Goal: Task Accomplishment & Management: Complete application form

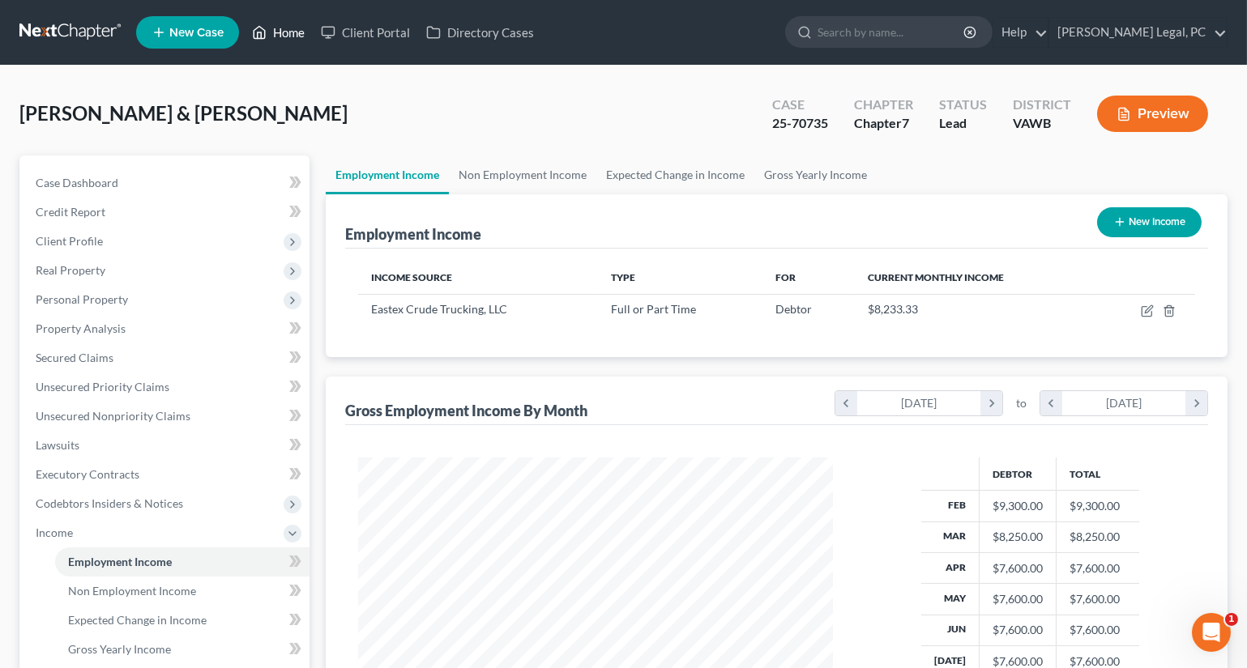
click at [289, 34] on link "Home" at bounding box center [278, 32] width 69 height 29
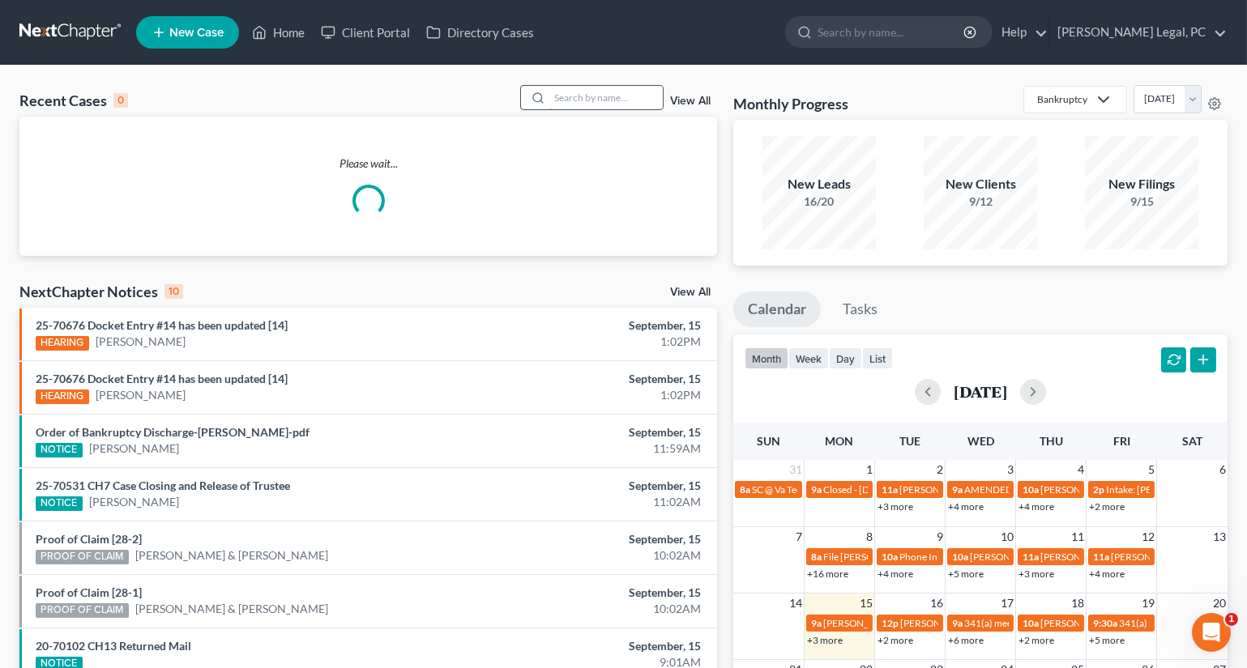
click at [612, 97] on input "search" at bounding box center [605, 97] width 113 height 23
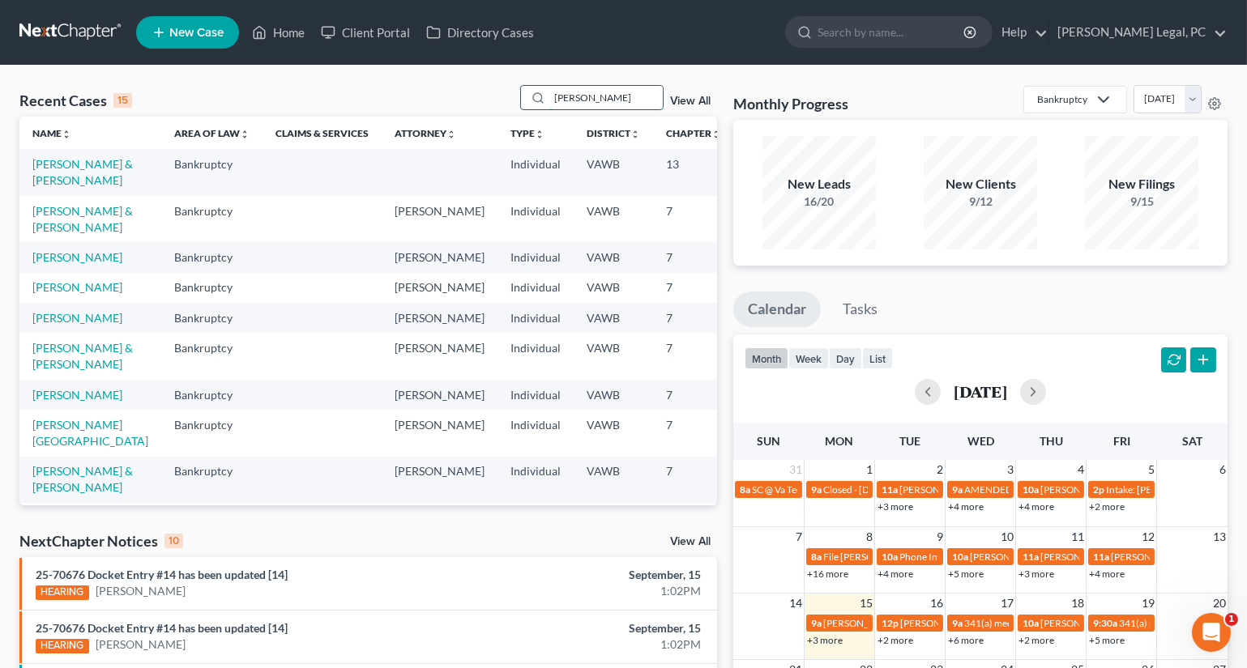
type input "[PERSON_NAME]"
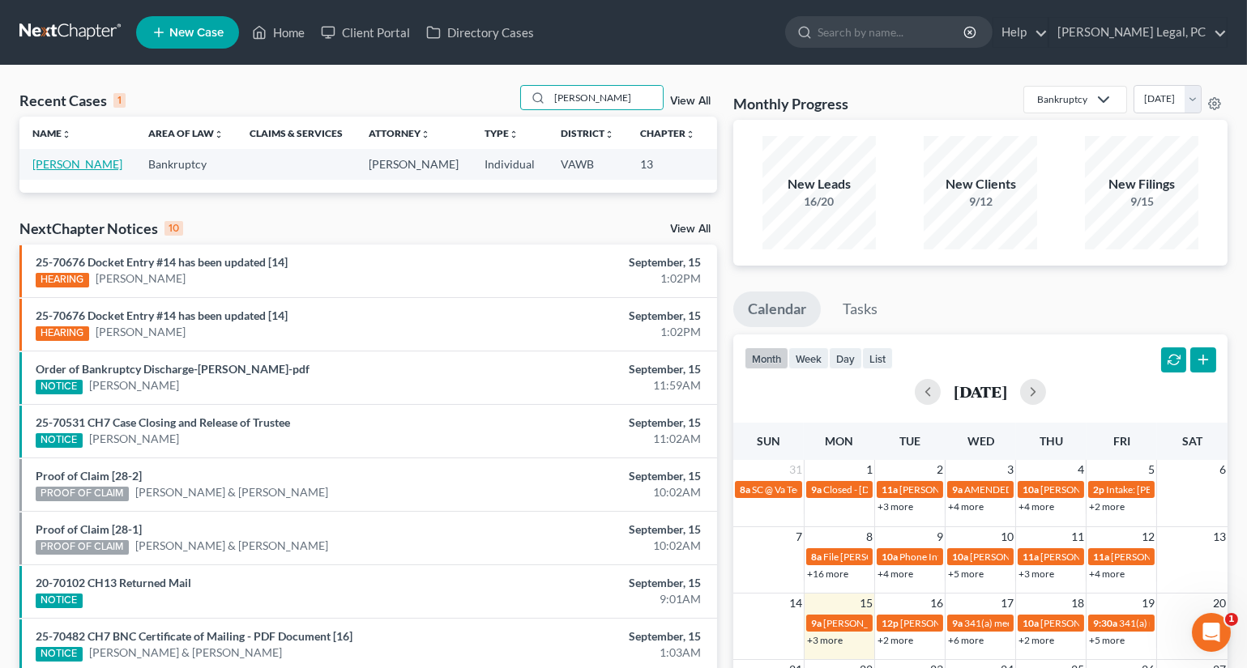
click at [49, 171] on link "[PERSON_NAME]" at bounding box center [77, 164] width 90 height 14
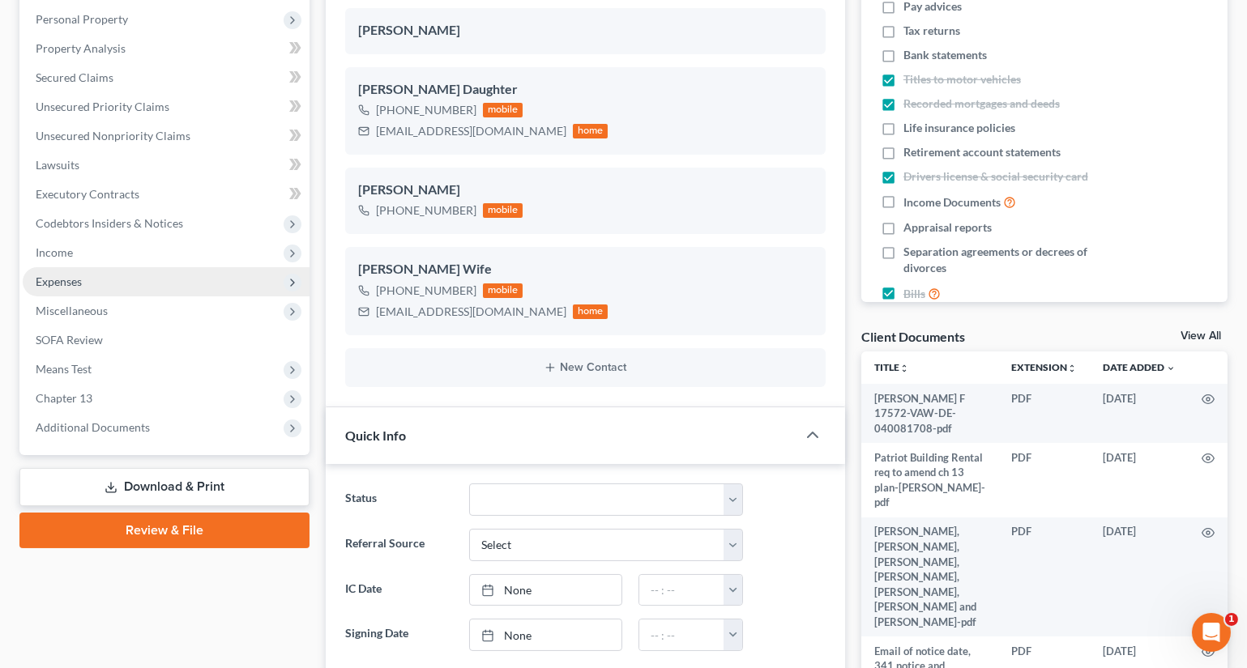
scroll to position [294, 0]
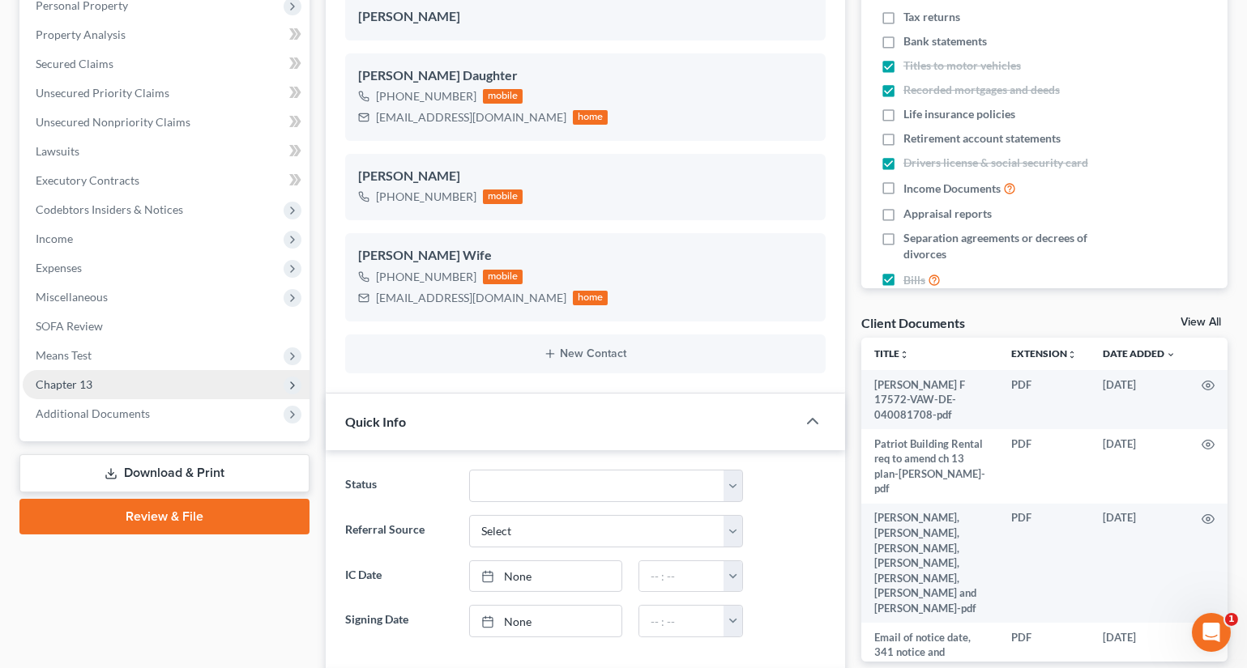
click at [146, 377] on span "Chapter 13" at bounding box center [166, 384] width 287 height 29
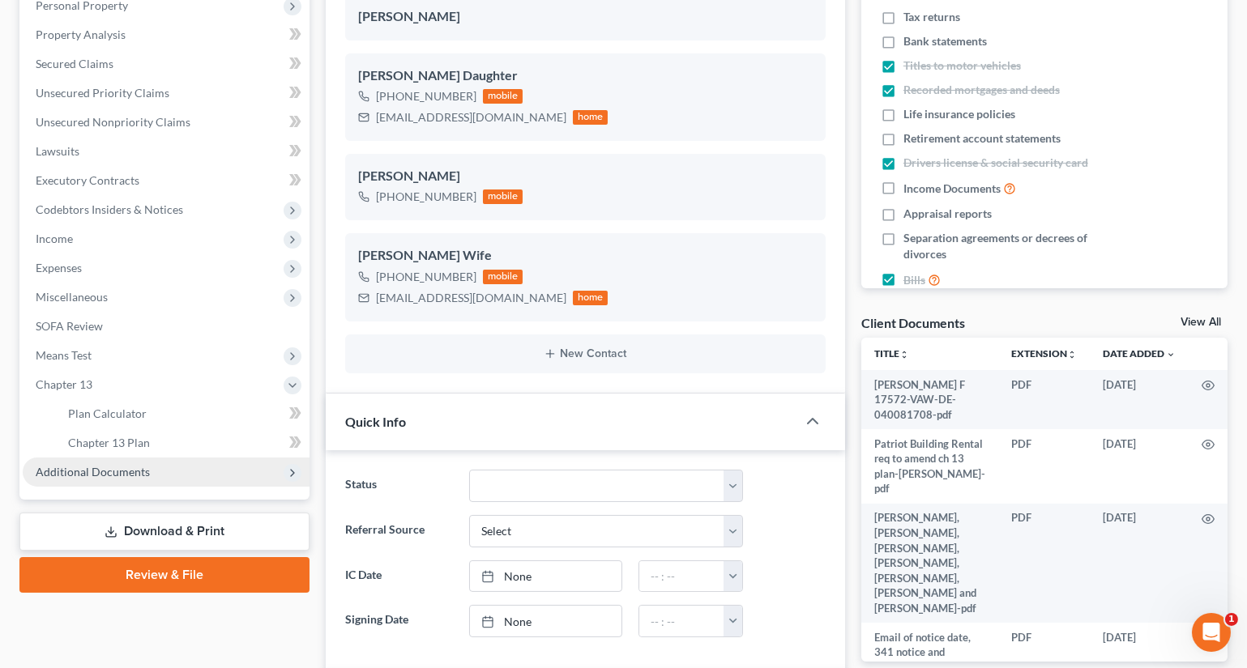
click at [113, 470] on span "Additional Documents" at bounding box center [93, 472] width 114 height 14
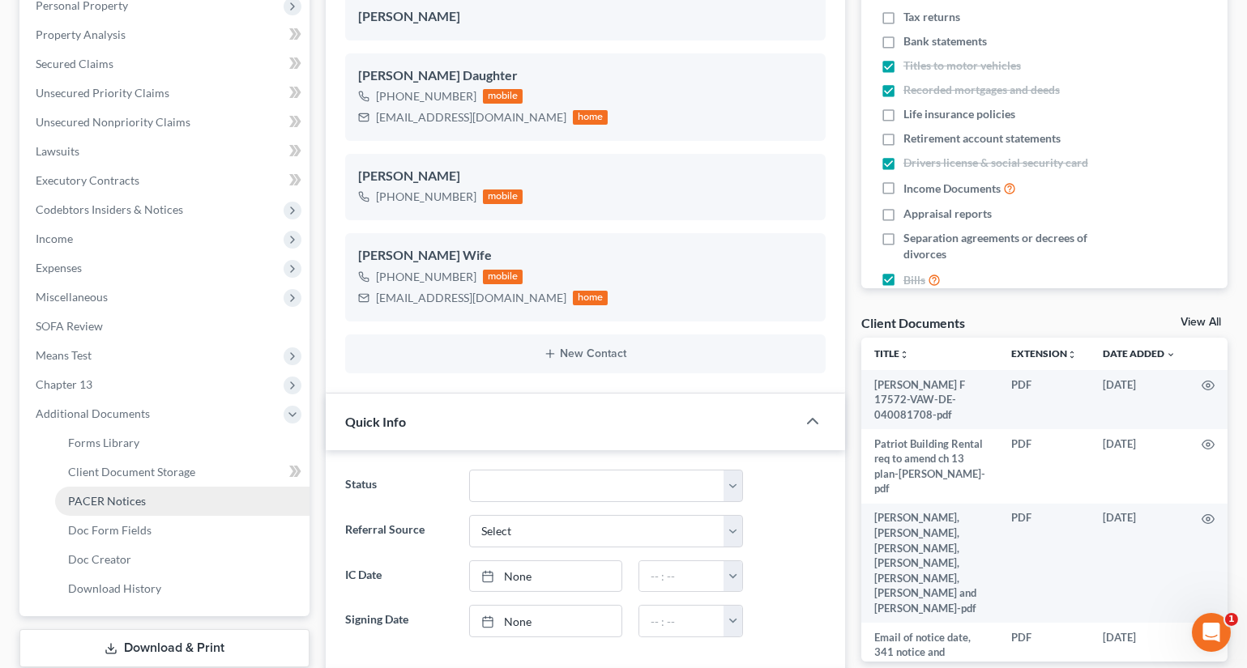
click at [124, 494] on span "PACER Notices" at bounding box center [107, 501] width 78 height 14
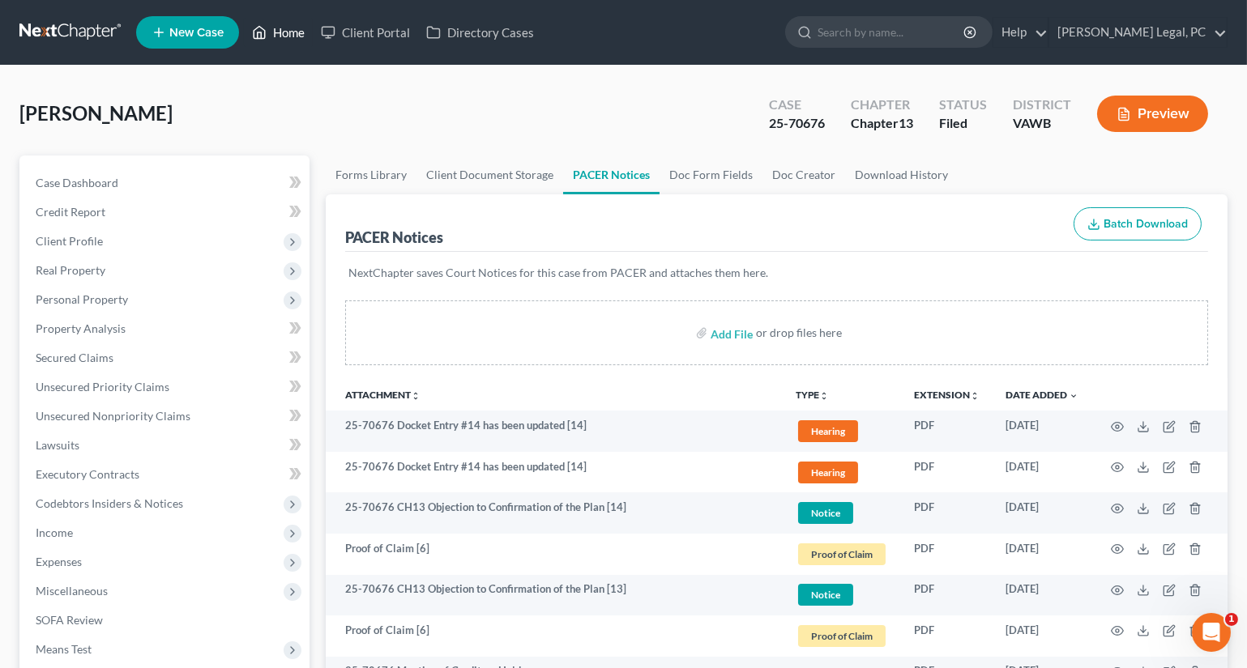
click at [271, 33] on link "Home" at bounding box center [278, 32] width 69 height 29
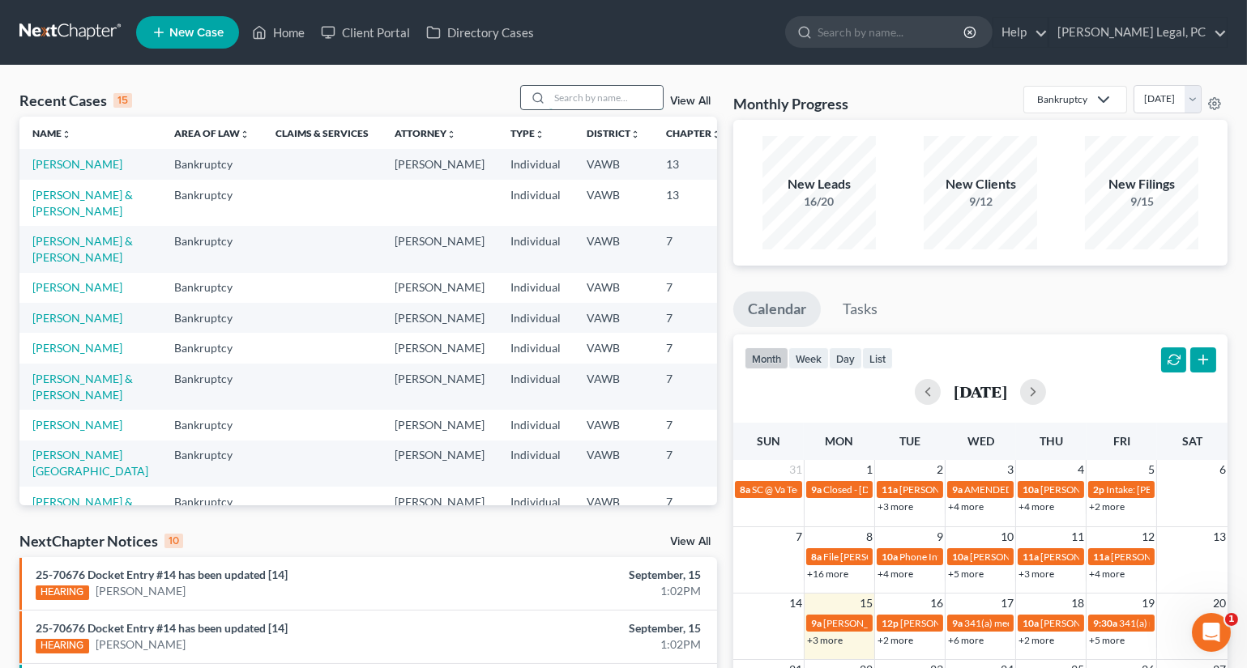
click at [589, 96] on input "search" at bounding box center [605, 97] width 113 height 23
type input "[PERSON_NAME]"
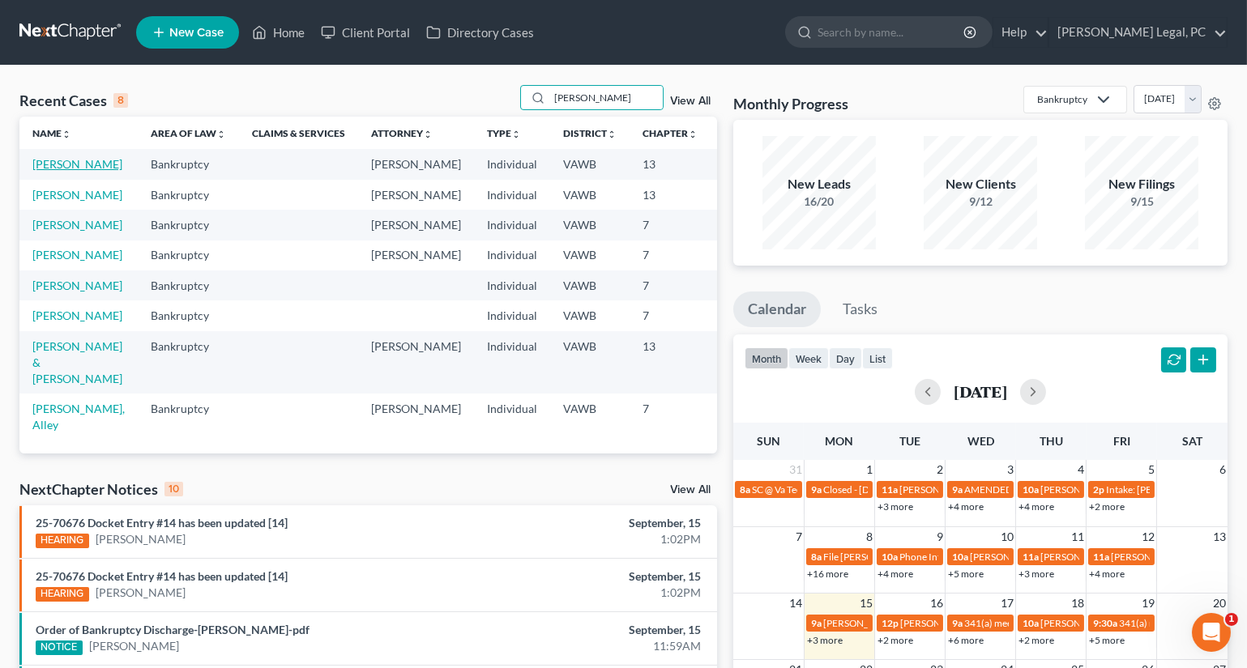
click at [52, 171] on link "[PERSON_NAME]" at bounding box center [77, 164] width 90 height 14
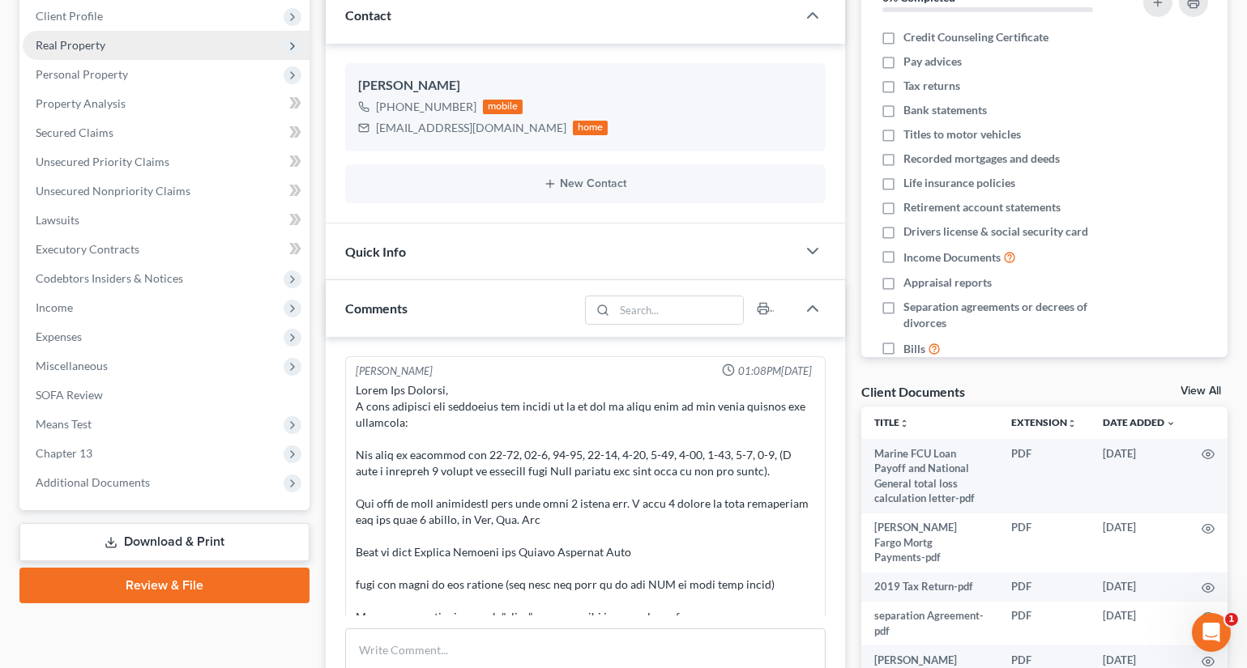
scroll to position [368, 0]
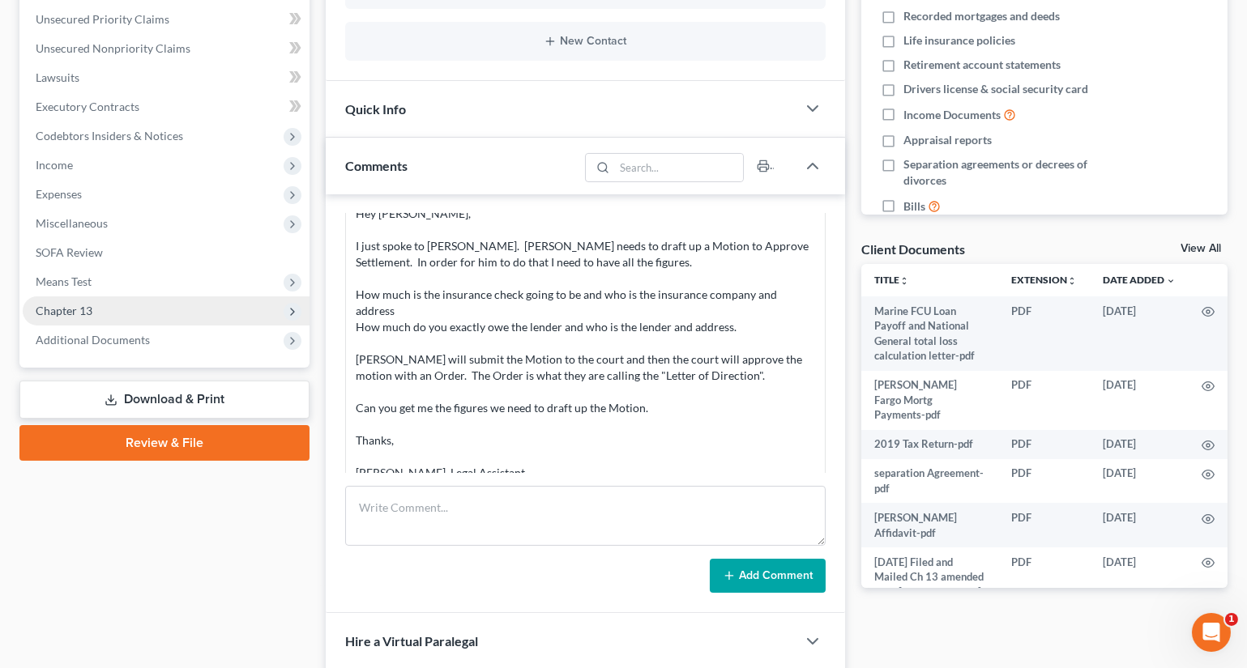
click at [74, 308] on span "Chapter 13" at bounding box center [64, 311] width 57 height 14
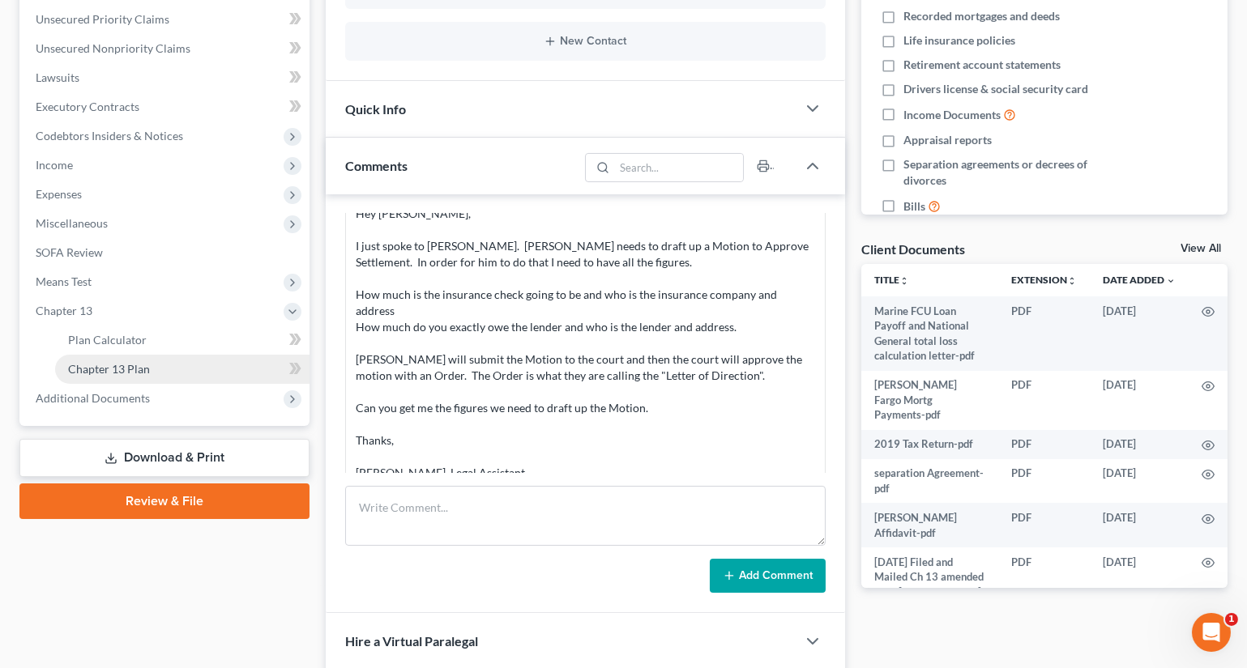
click at [90, 368] on span "Chapter 13 Plan" at bounding box center [109, 369] width 82 height 14
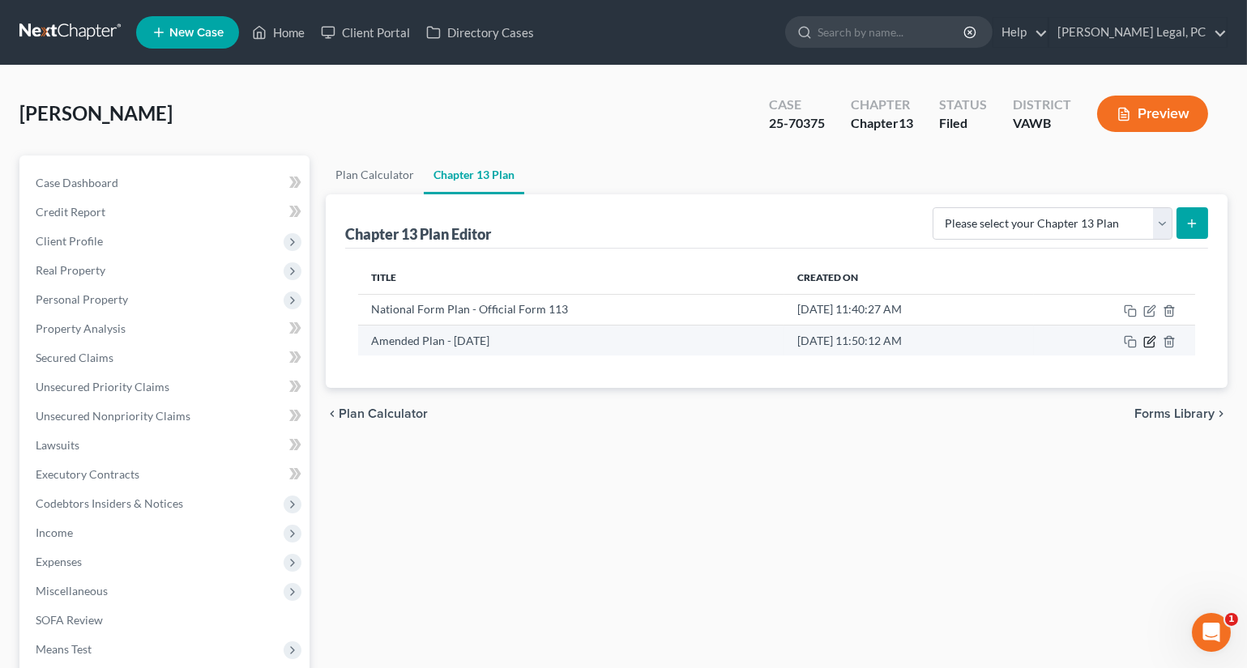
click at [1149, 342] on icon "button" at bounding box center [1149, 341] width 13 height 13
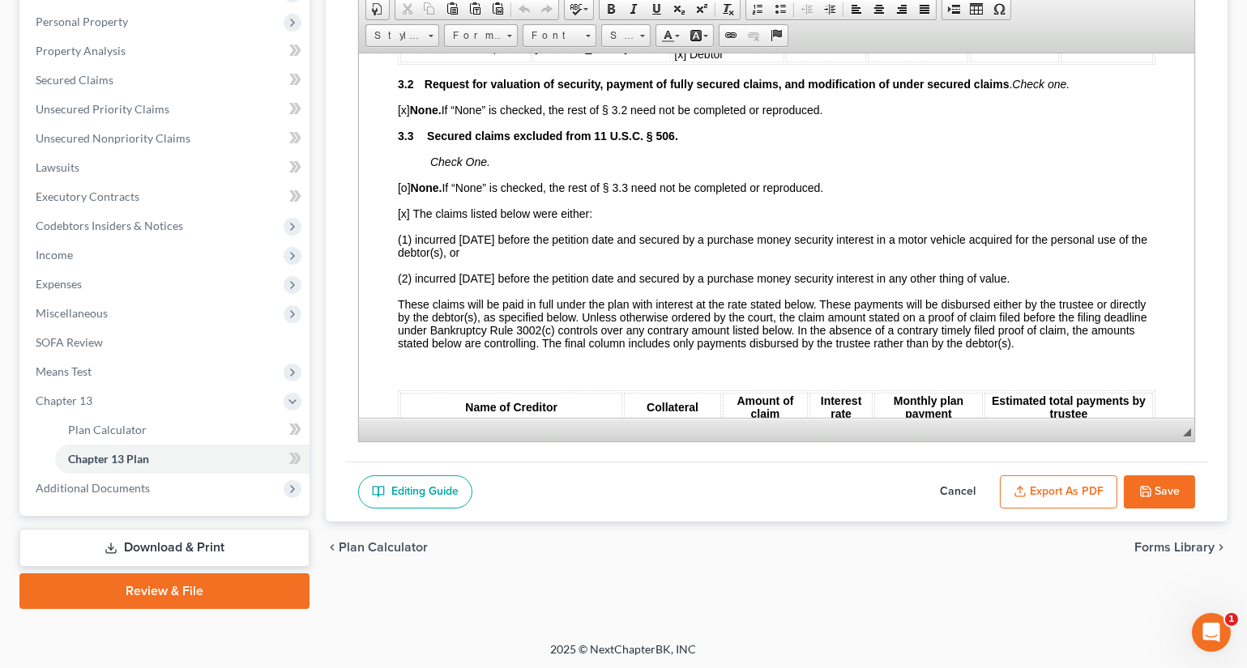
scroll to position [1840, 0]
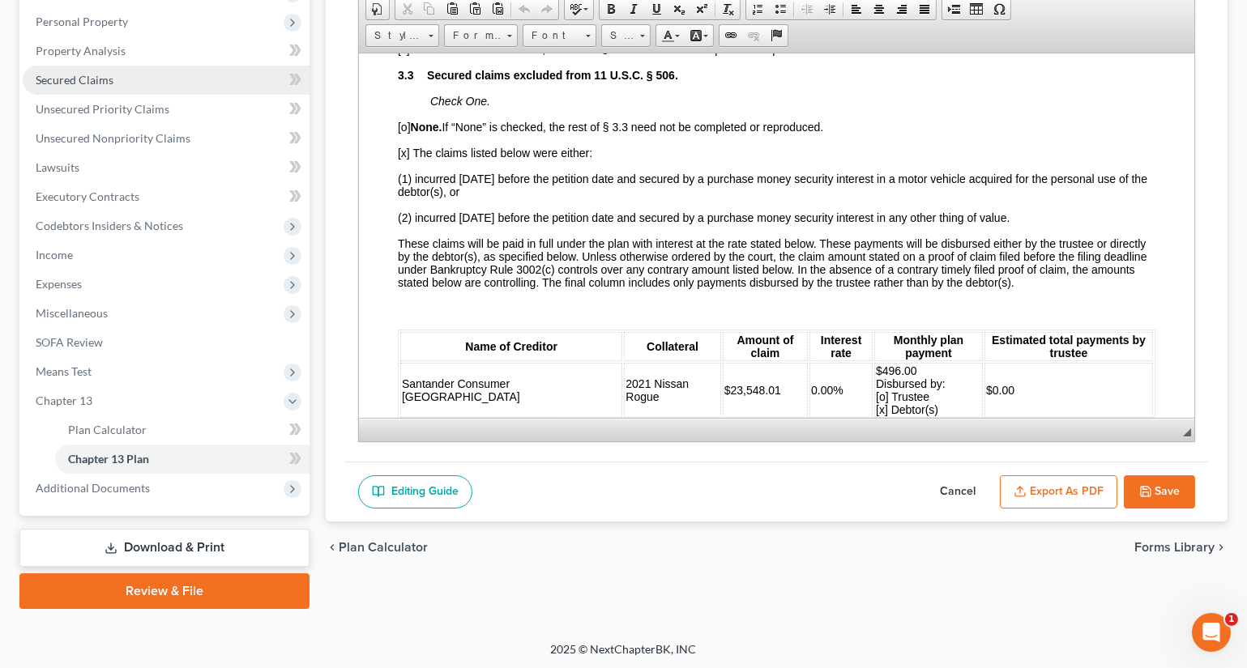
click at [103, 79] on span "Secured Claims" at bounding box center [75, 80] width 78 height 14
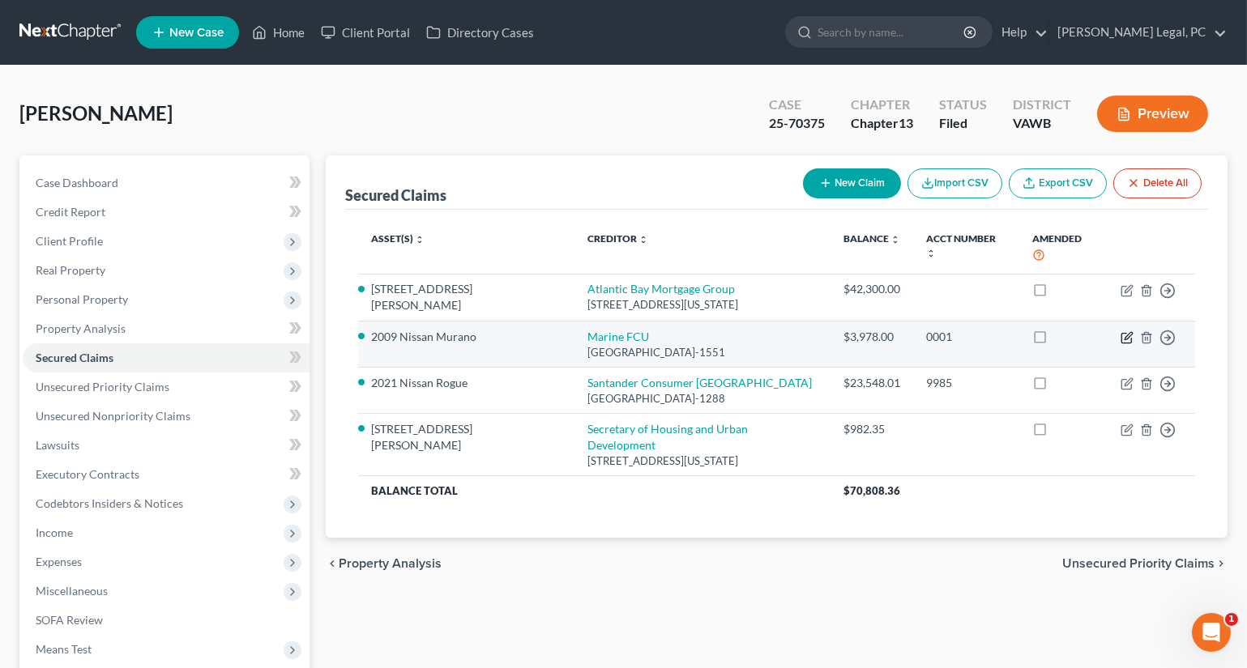
click at [1126, 332] on icon "button" at bounding box center [1127, 335] width 7 height 7
select select "28"
select select "8"
select select "2"
select select "0"
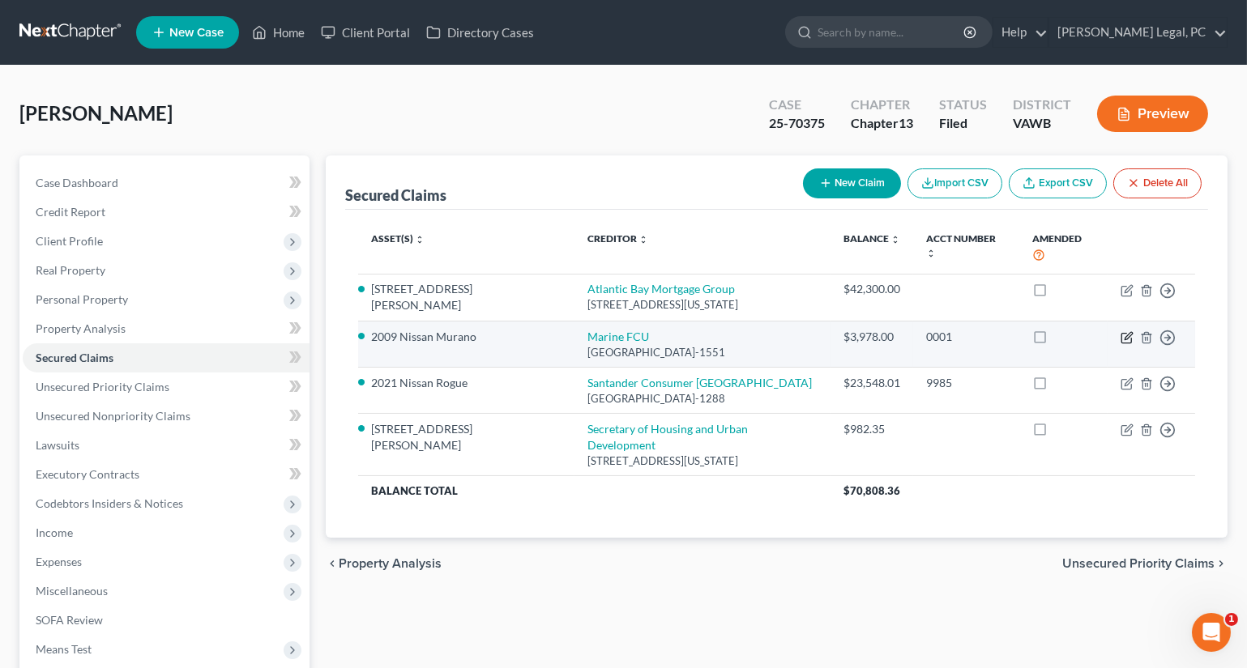
select select "0"
